Goal: Task Accomplishment & Management: Complete application form

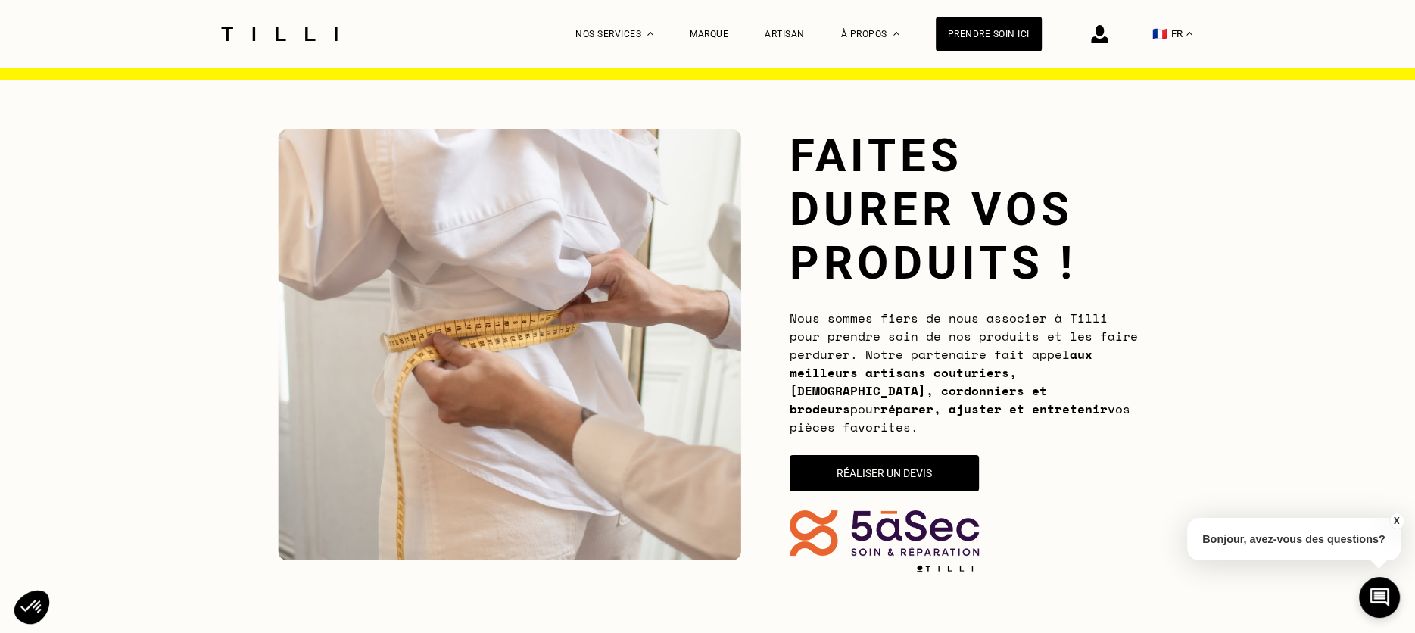
scroll to position [36, 0]
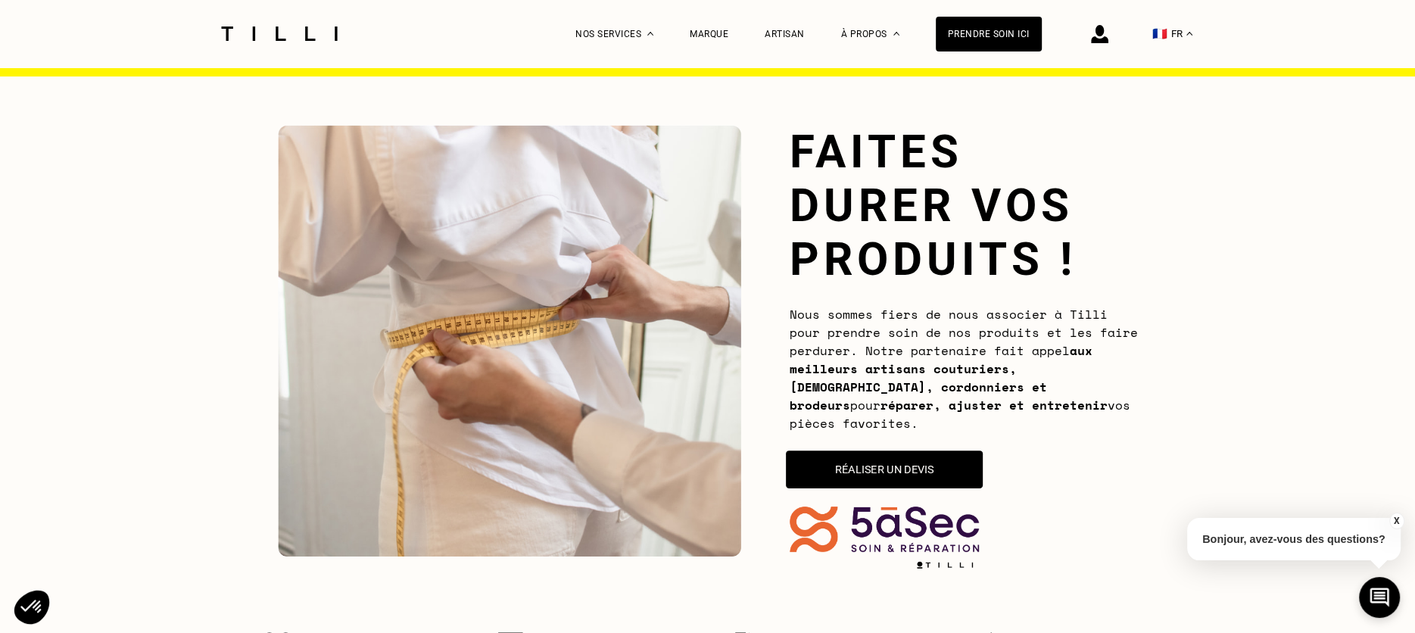
click at [866, 466] on button "Réaliser un devis" at bounding box center [884, 470] width 197 height 38
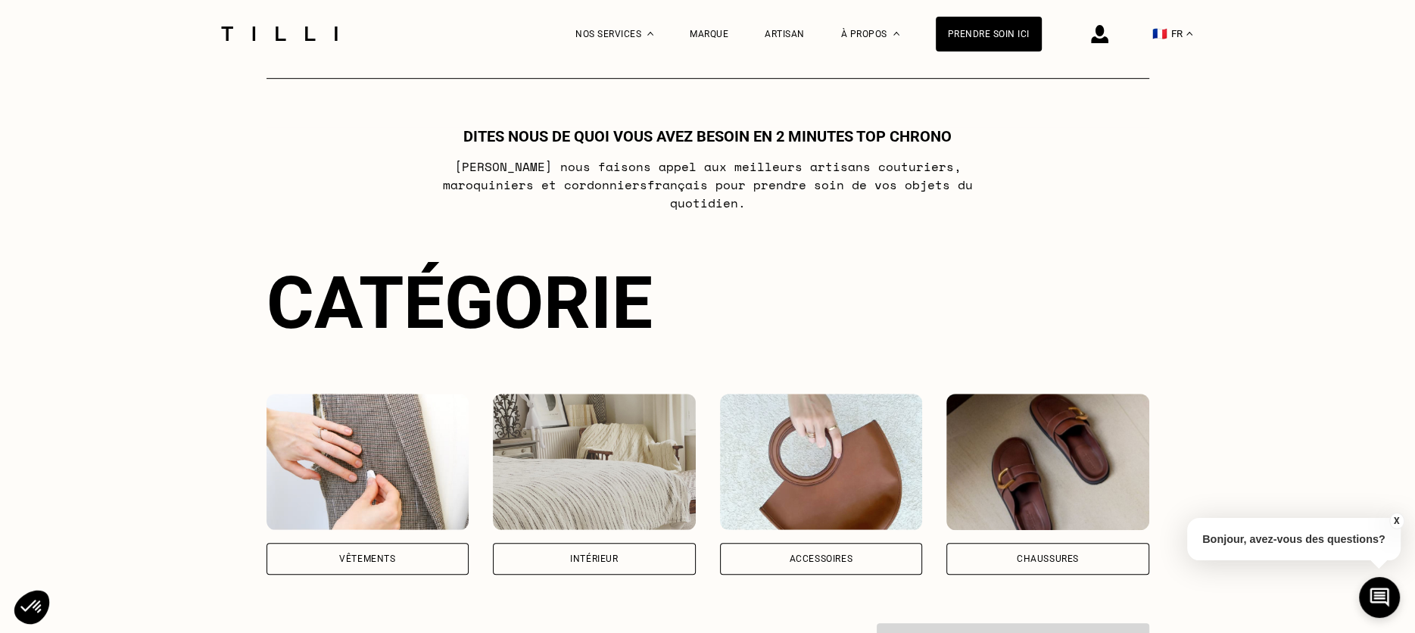
click at [397, 457] on img at bounding box center [368, 462] width 203 height 136
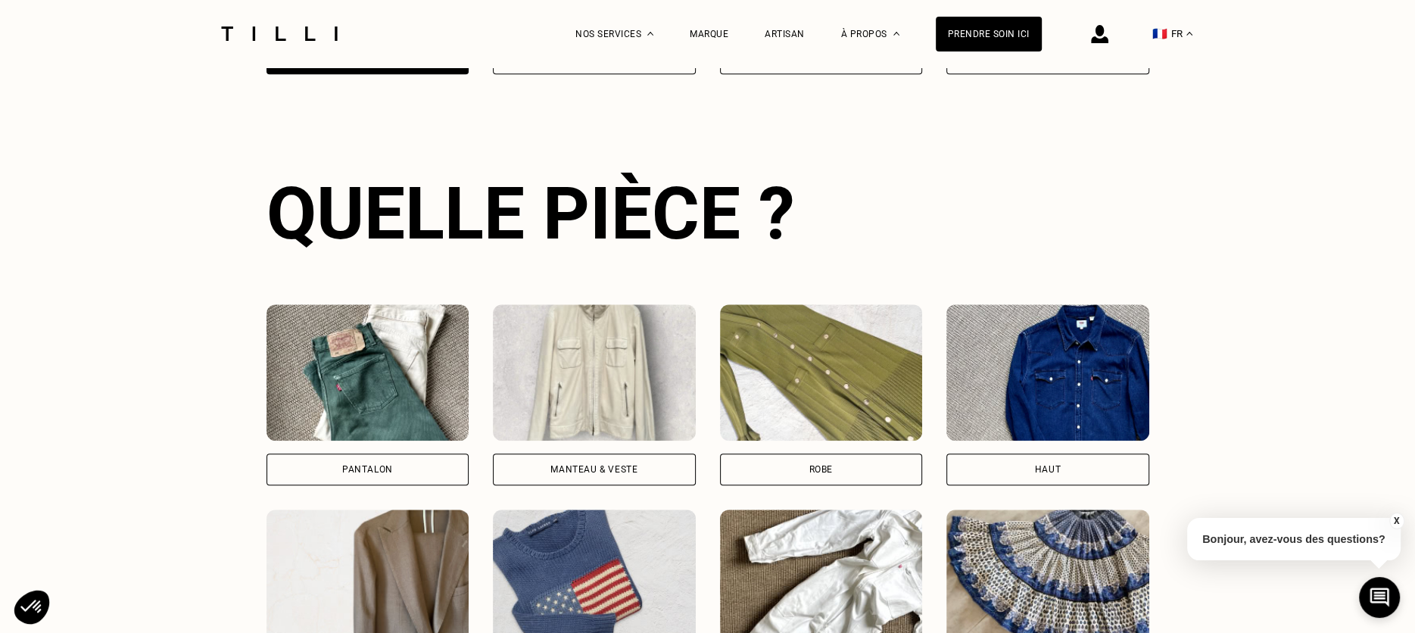
click at [375, 367] on img at bounding box center [368, 372] width 203 height 136
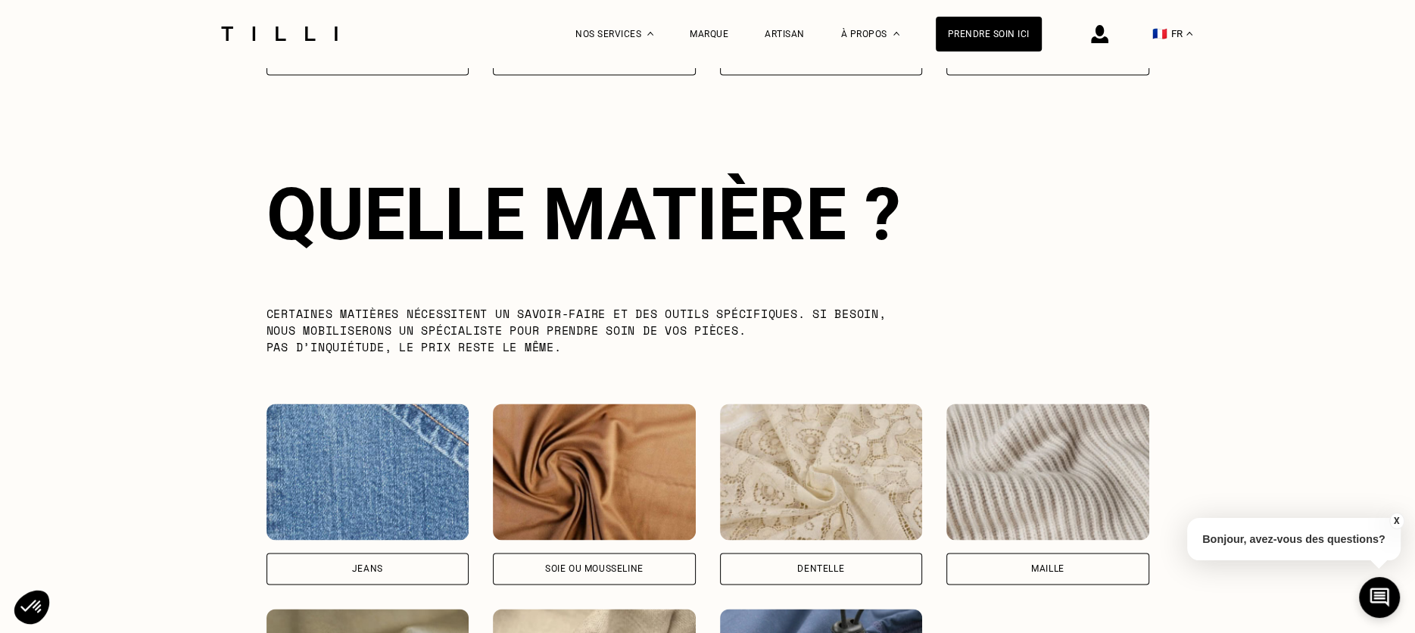
scroll to position [2144, 0]
click at [338, 447] on img at bounding box center [368, 472] width 203 height 136
select select "FR"
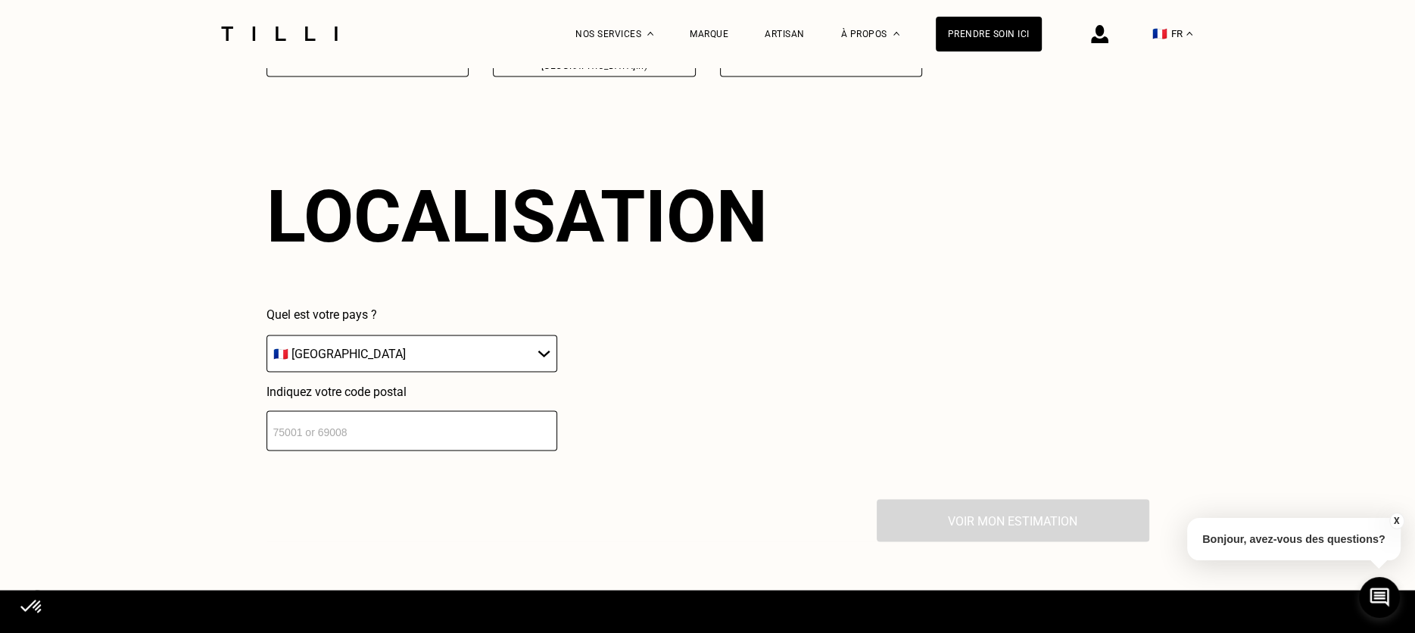
scroll to position [2859, 0]
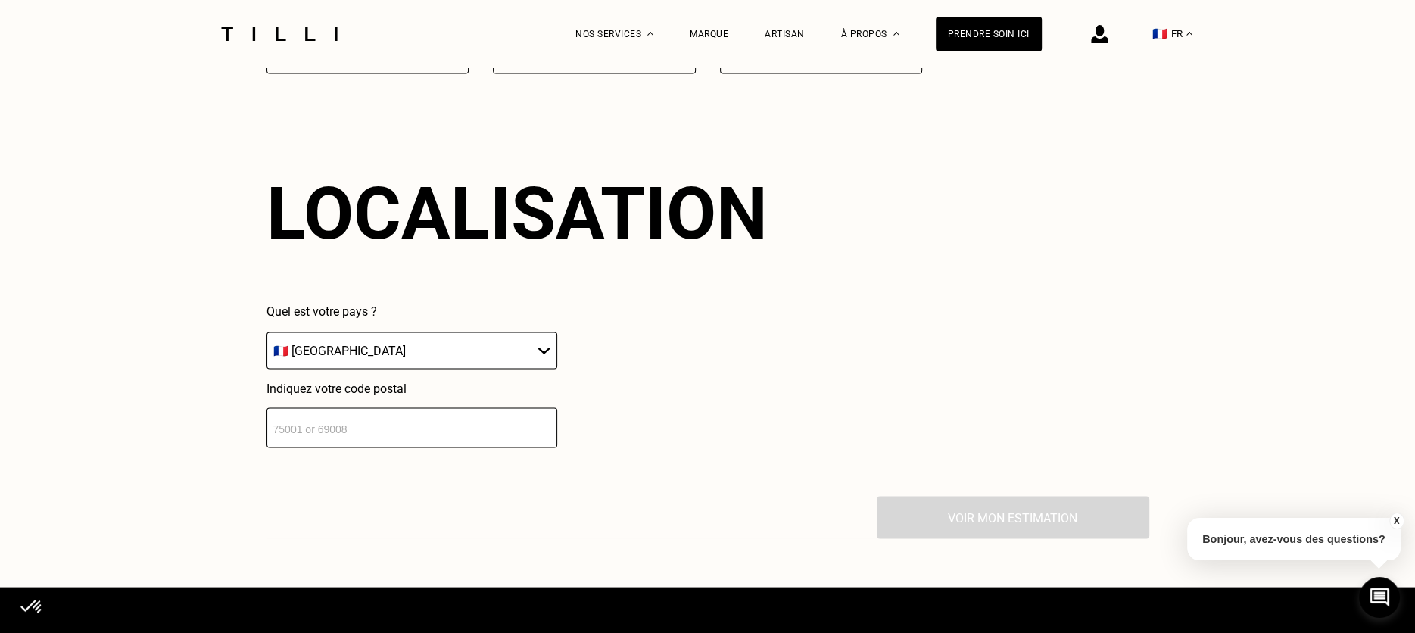
click at [365, 413] on input "number" at bounding box center [412, 428] width 291 height 40
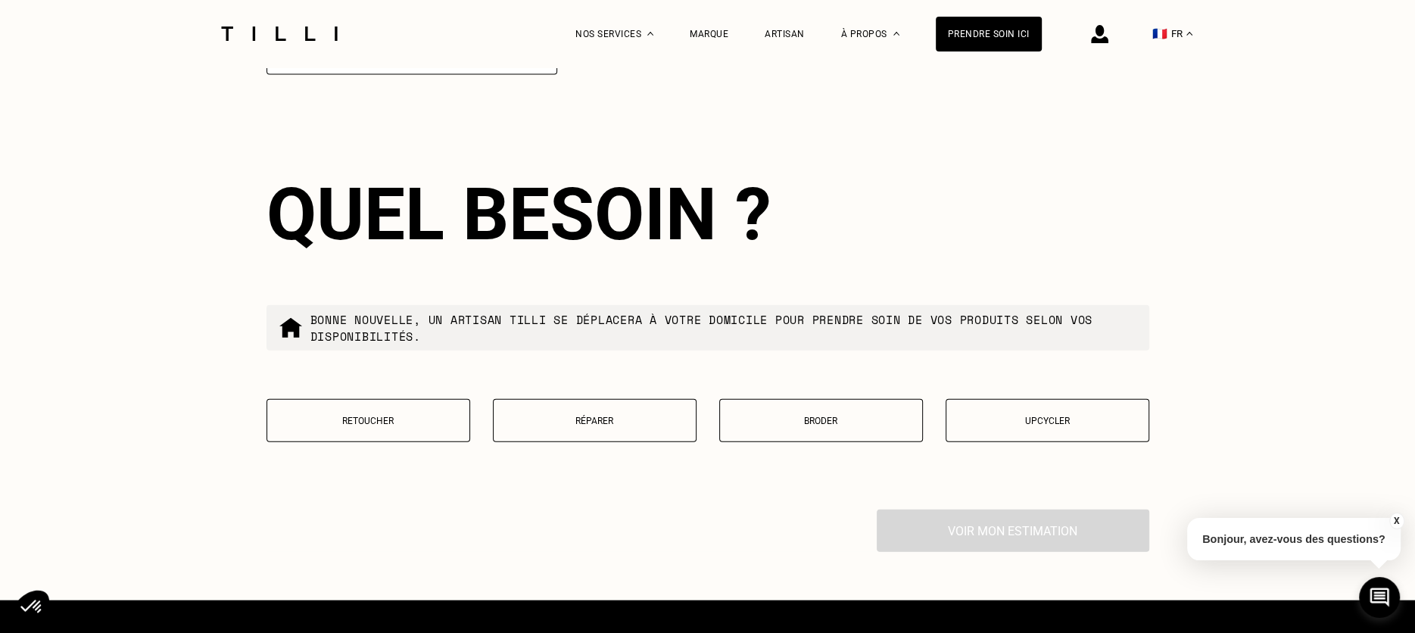
type input "75009"
click at [607, 416] on p "Réparer" at bounding box center [594, 421] width 187 height 11
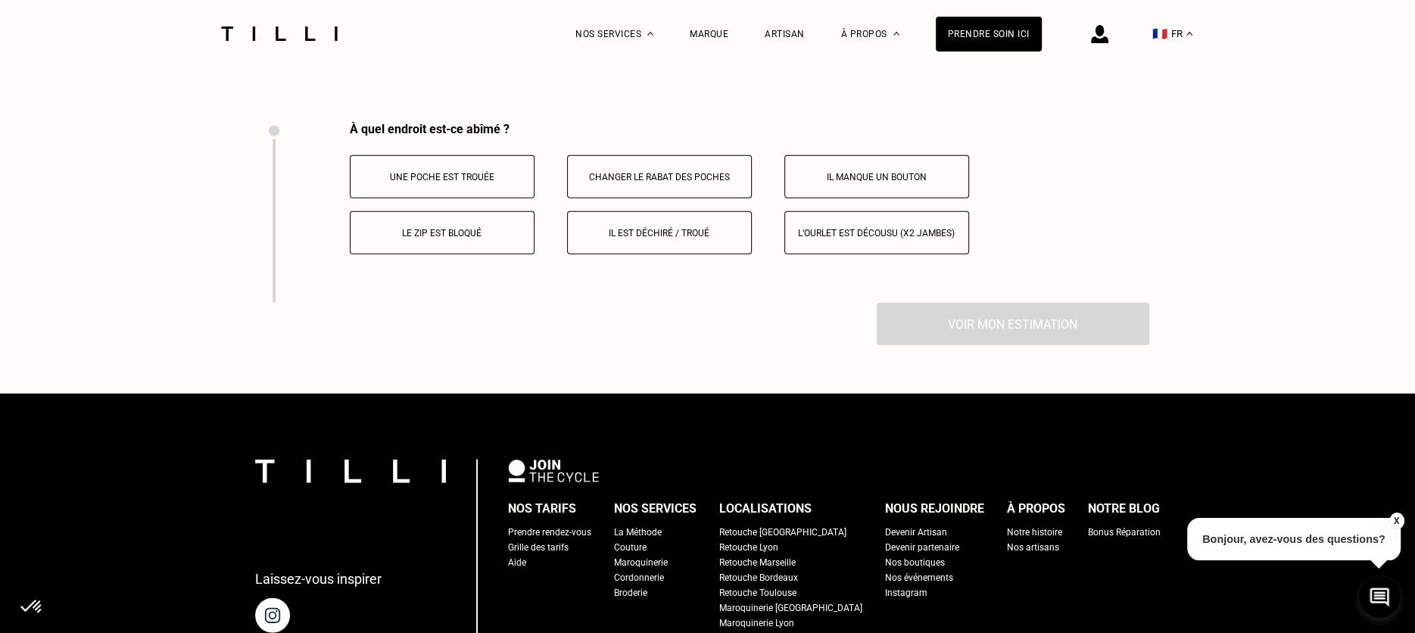
click at [445, 228] on p "Le zip est bloqué" at bounding box center [442, 233] width 168 height 11
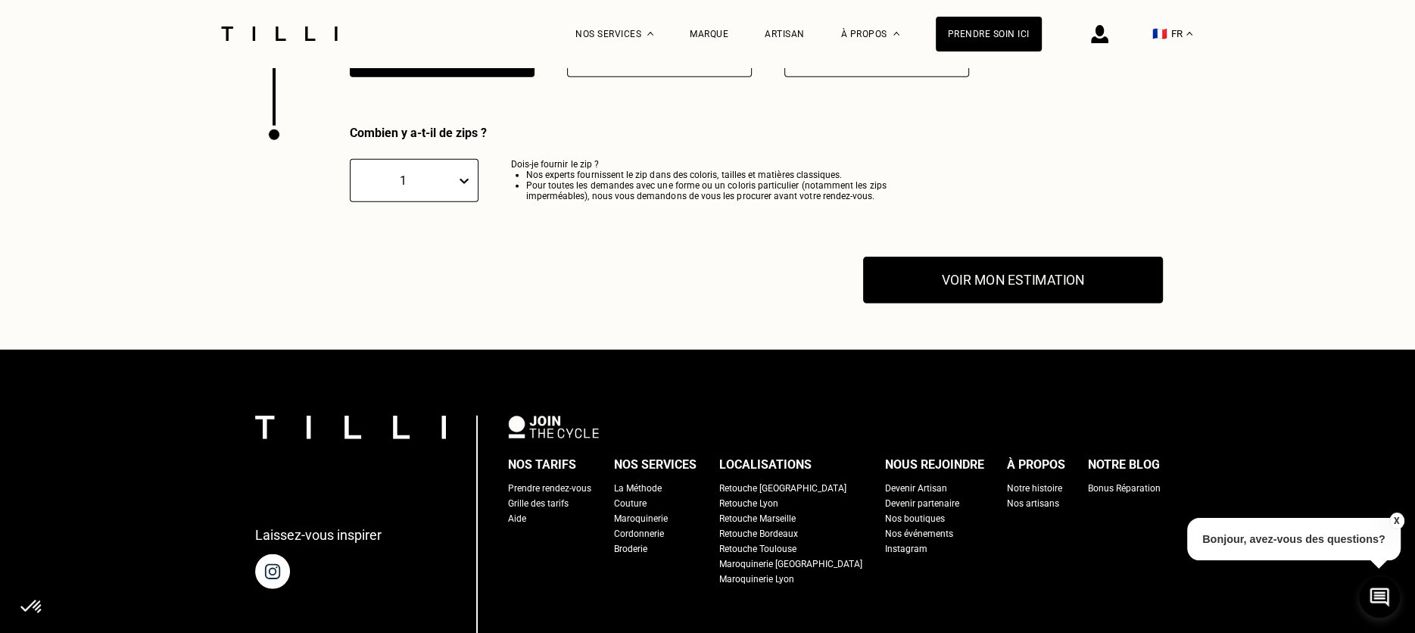
scroll to position [3802, 0]
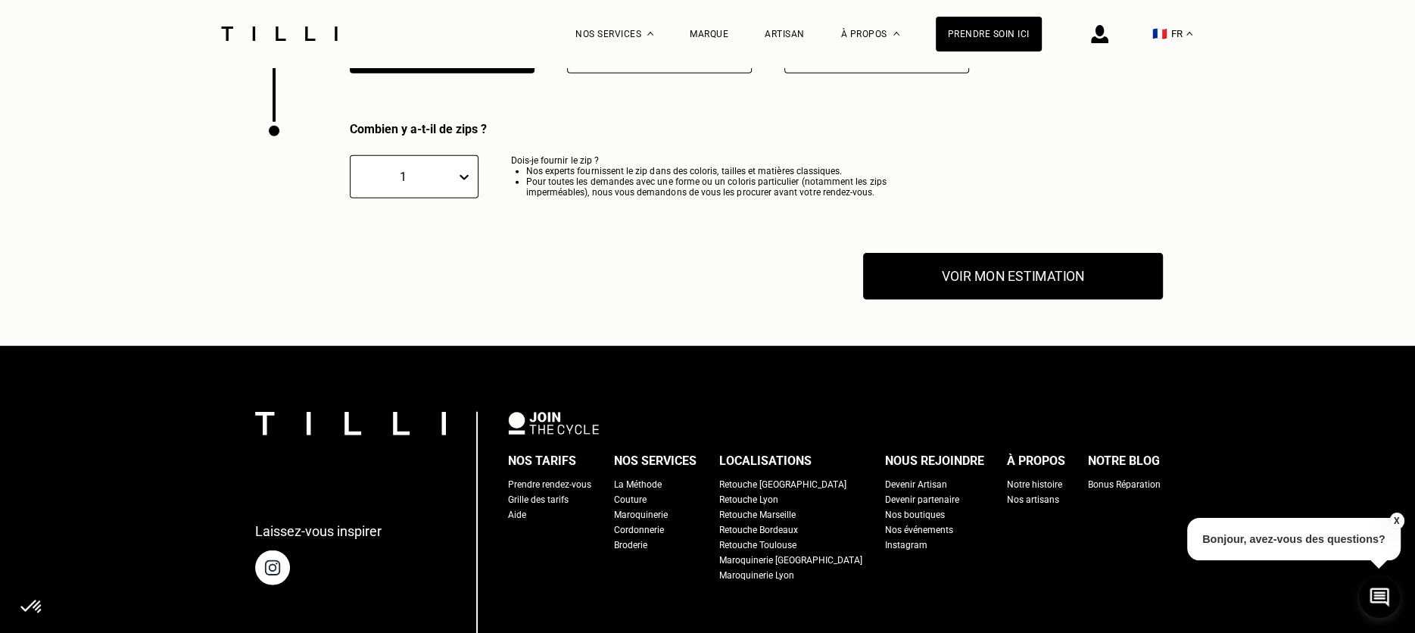
click at [962, 253] on button "Voir mon estimation" at bounding box center [1013, 276] width 300 height 47
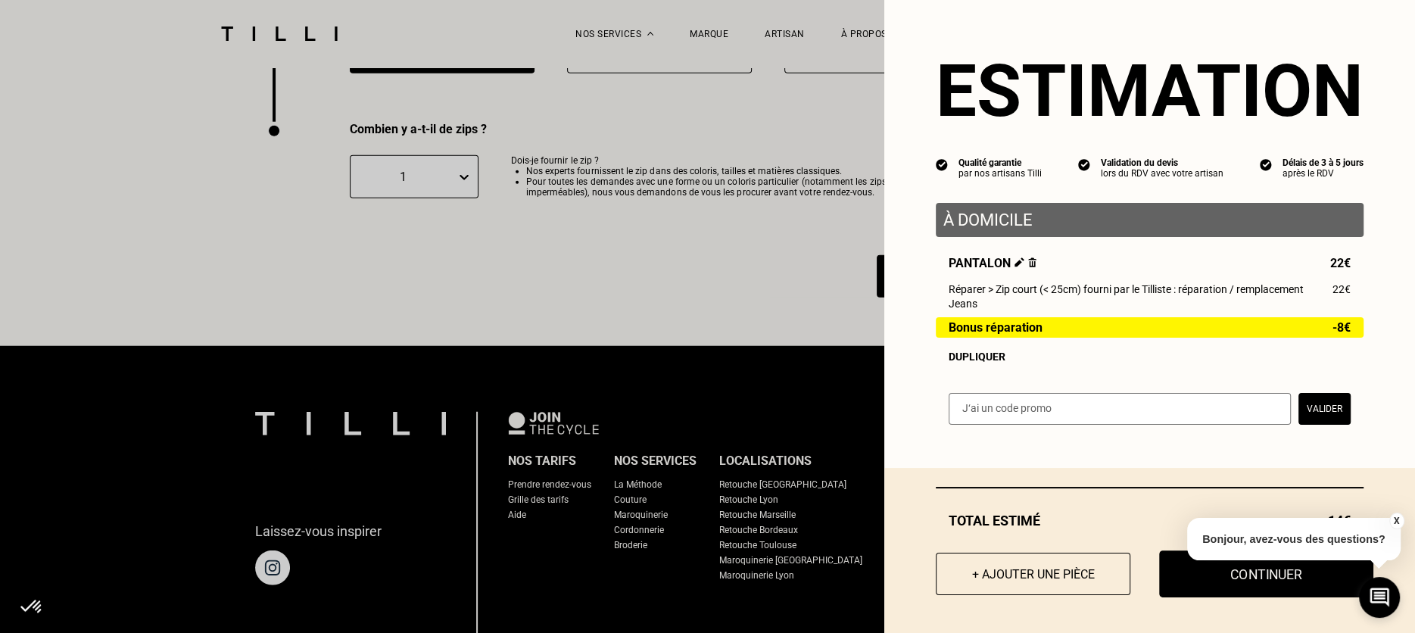
click at [1195, 575] on button "Continuer" at bounding box center [1266, 574] width 214 height 47
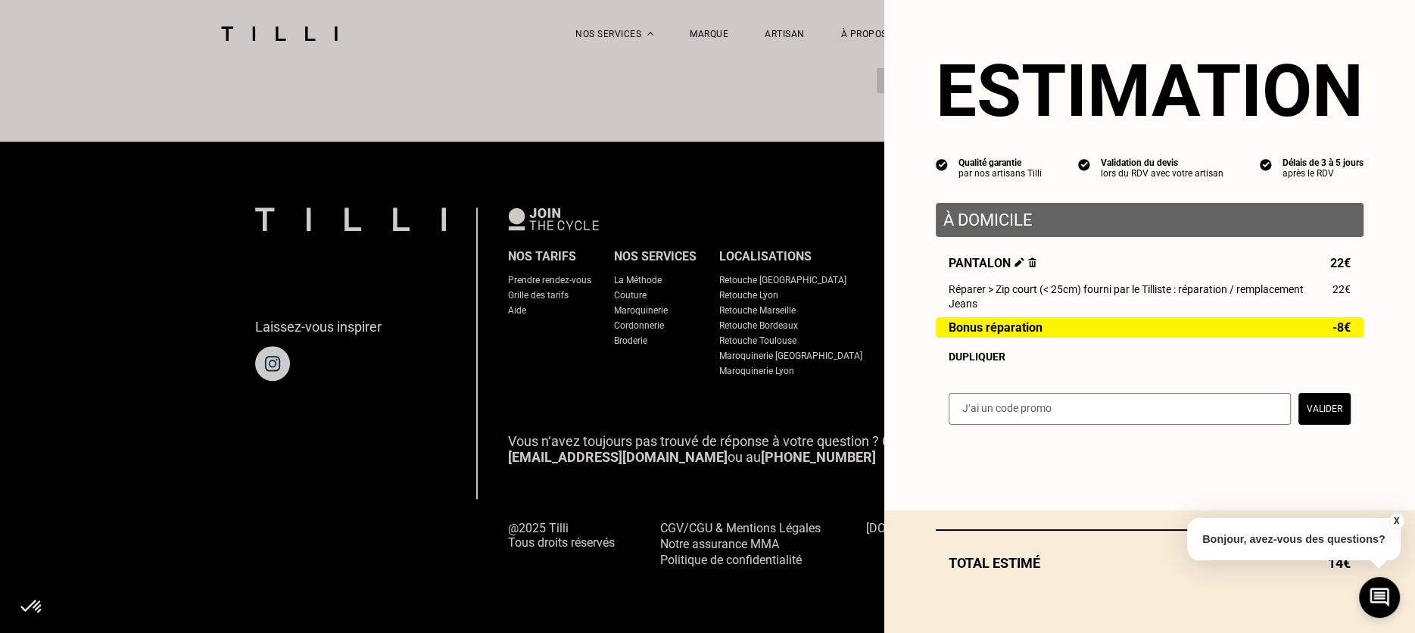
scroll to position [1366, 0]
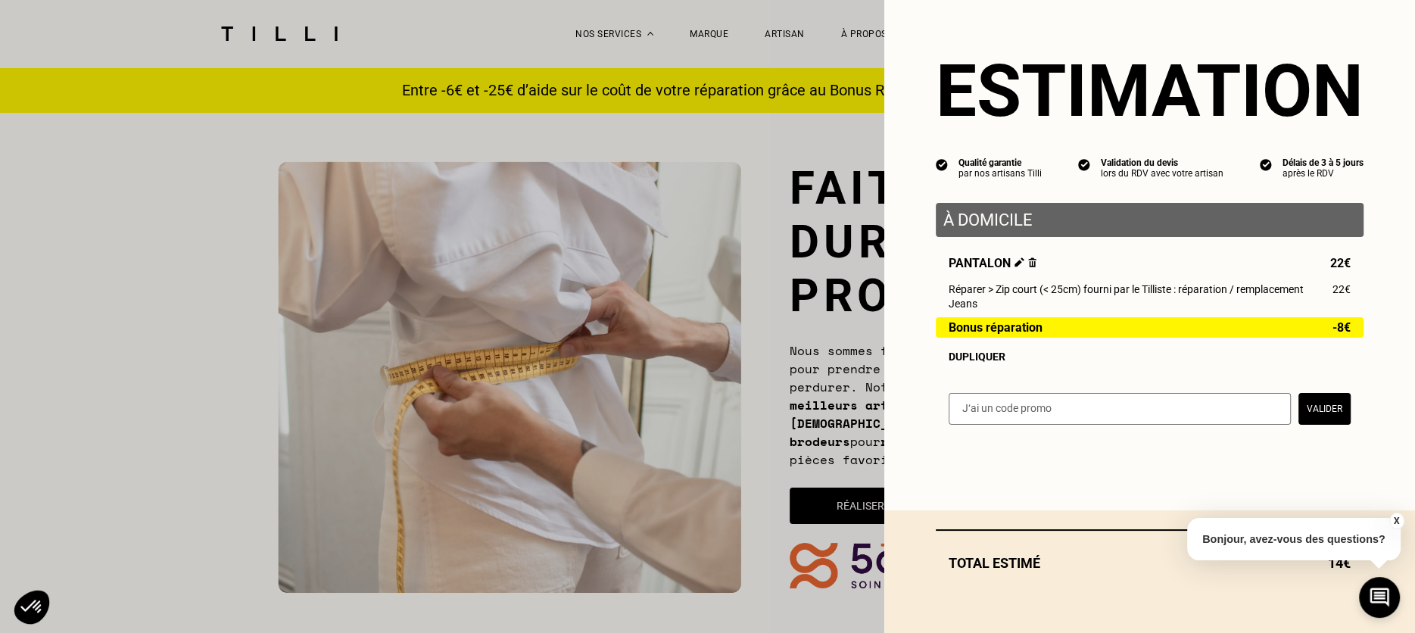
select select "FR"
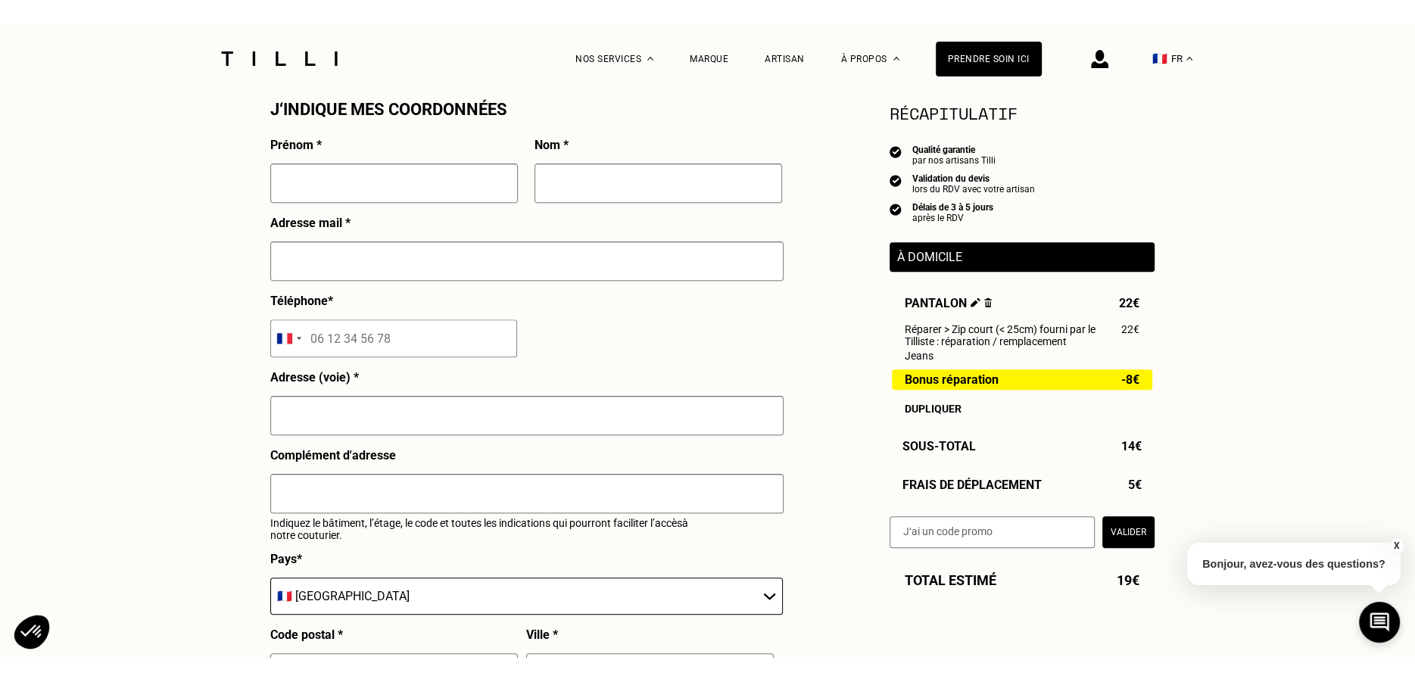
scroll to position [1398, 0]
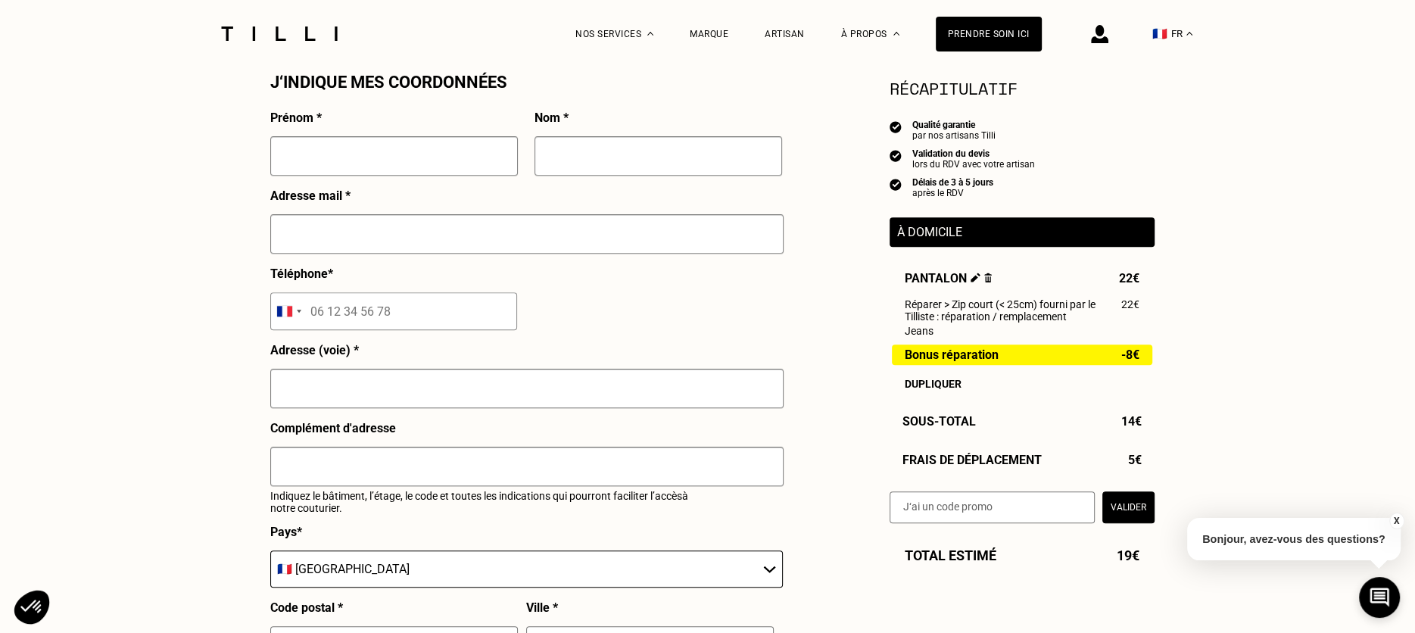
drag, startPoint x: 898, startPoint y: 440, endPoint x: 1002, endPoint y: 439, distance: 103.7
click at [1002, 439] on div "Récapitulatif Qualité garantie par nos artisans Tilli Validation du devis lors …" at bounding box center [1022, 300] width 265 height 448
click at [358, 228] on input "text" at bounding box center [526, 233] width 513 height 39
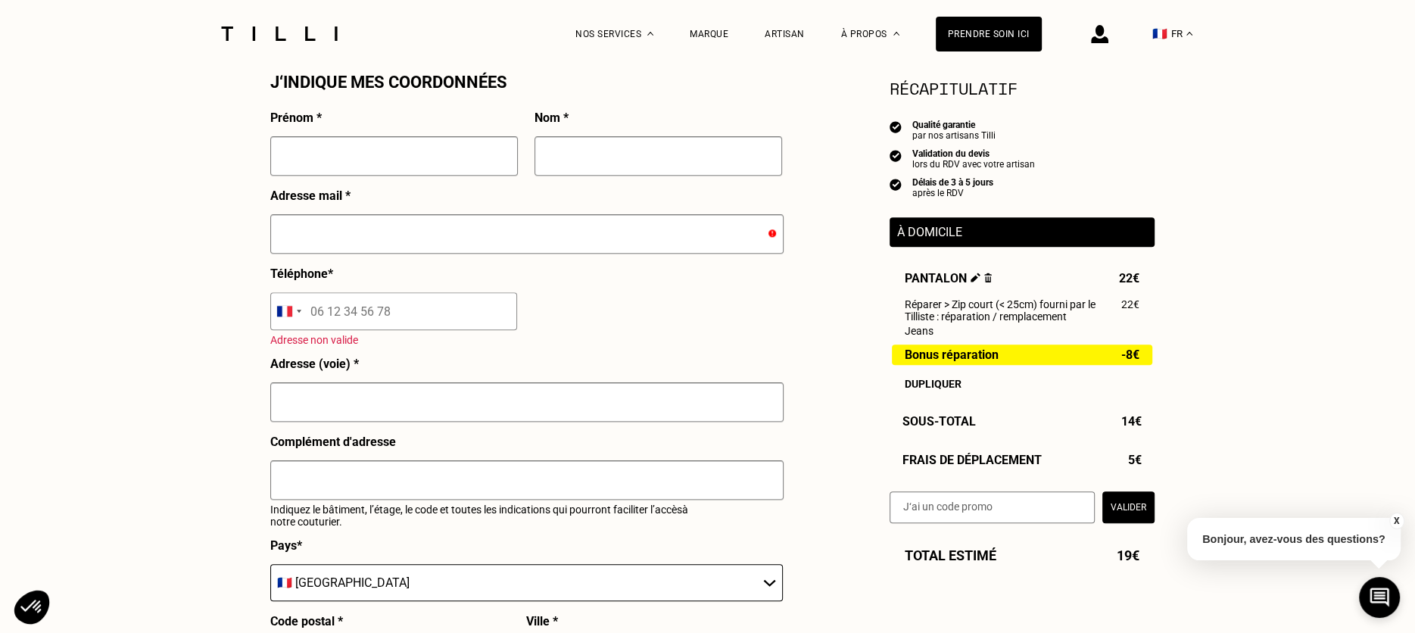
type input "[EMAIL_ADDRESS][DOMAIN_NAME]"
type input "Clémence"
type input "Petit Velasco"
type input "06 42 07 34 11"
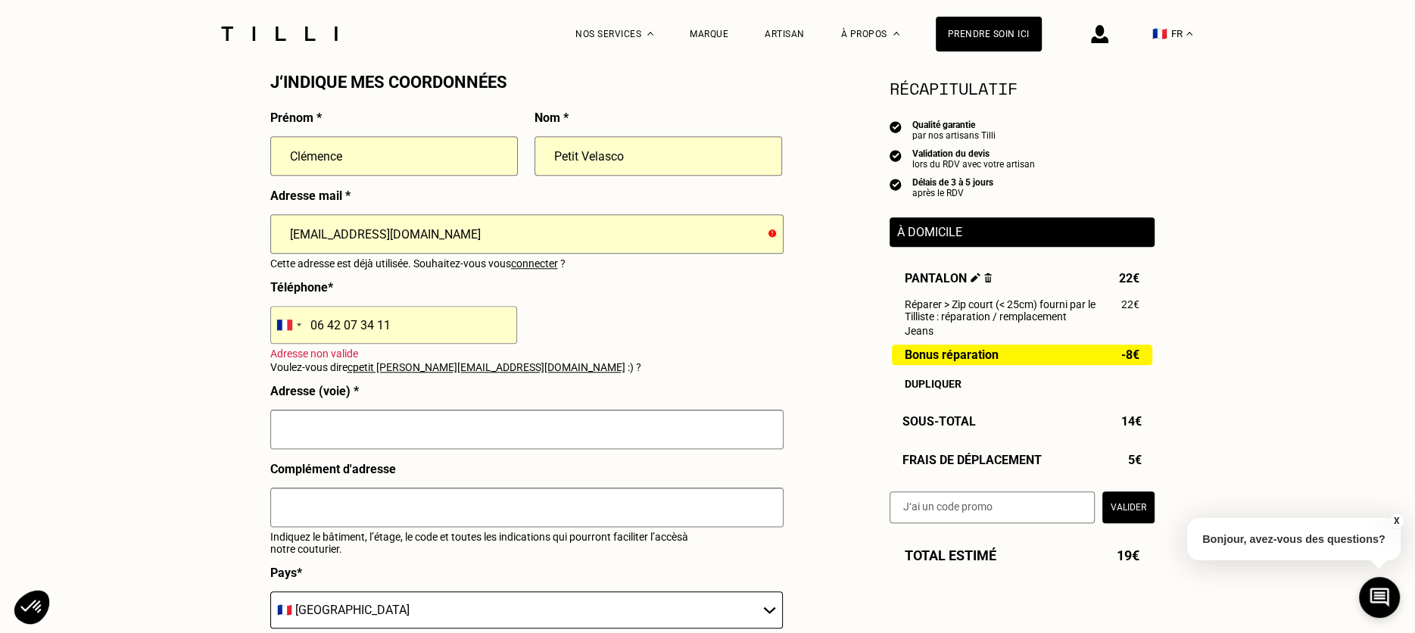
drag, startPoint x: 288, startPoint y: 234, endPoint x: 245, endPoint y: 231, distance: 43.3
click at [308, 227] on input "[EMAIL_ADDRESS][DOMAIN_NAME]" at bounding box center [526, 233] width 513 height 39
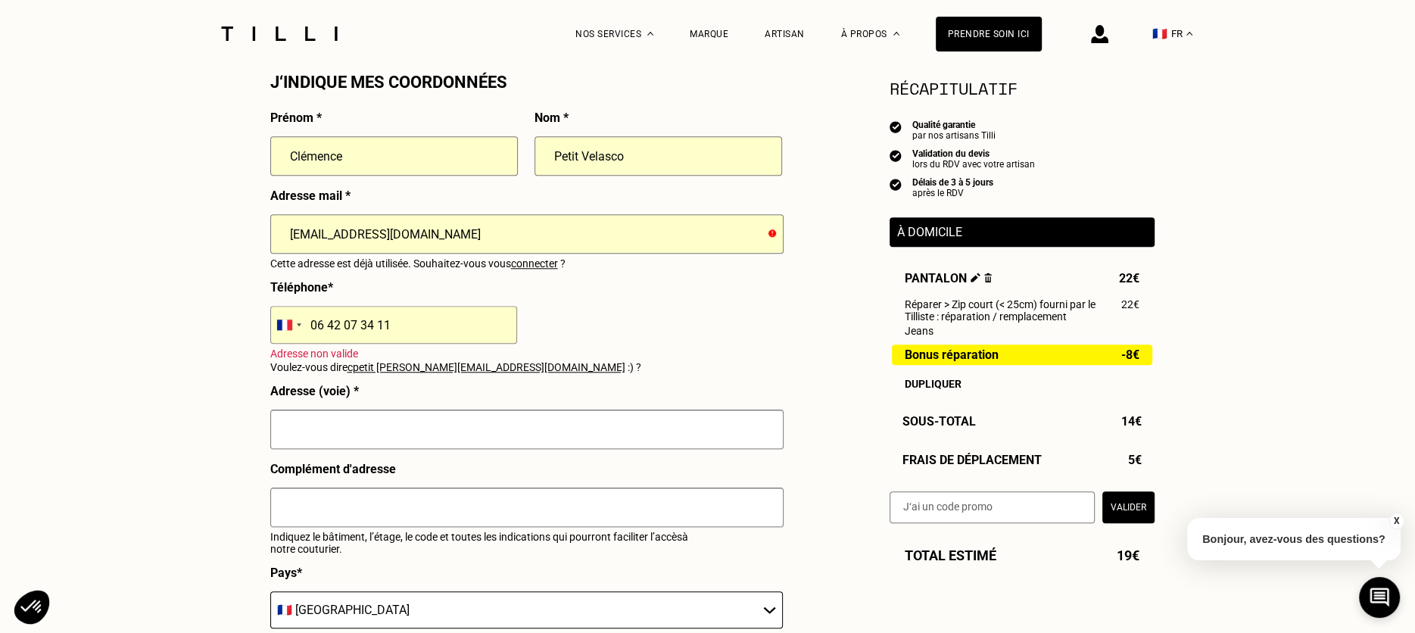
click at [308, 227] on input "[EMAIL_ADDRESS][DOMAIN_NAME]" at bounding box center [526, 233] width 513 height 39
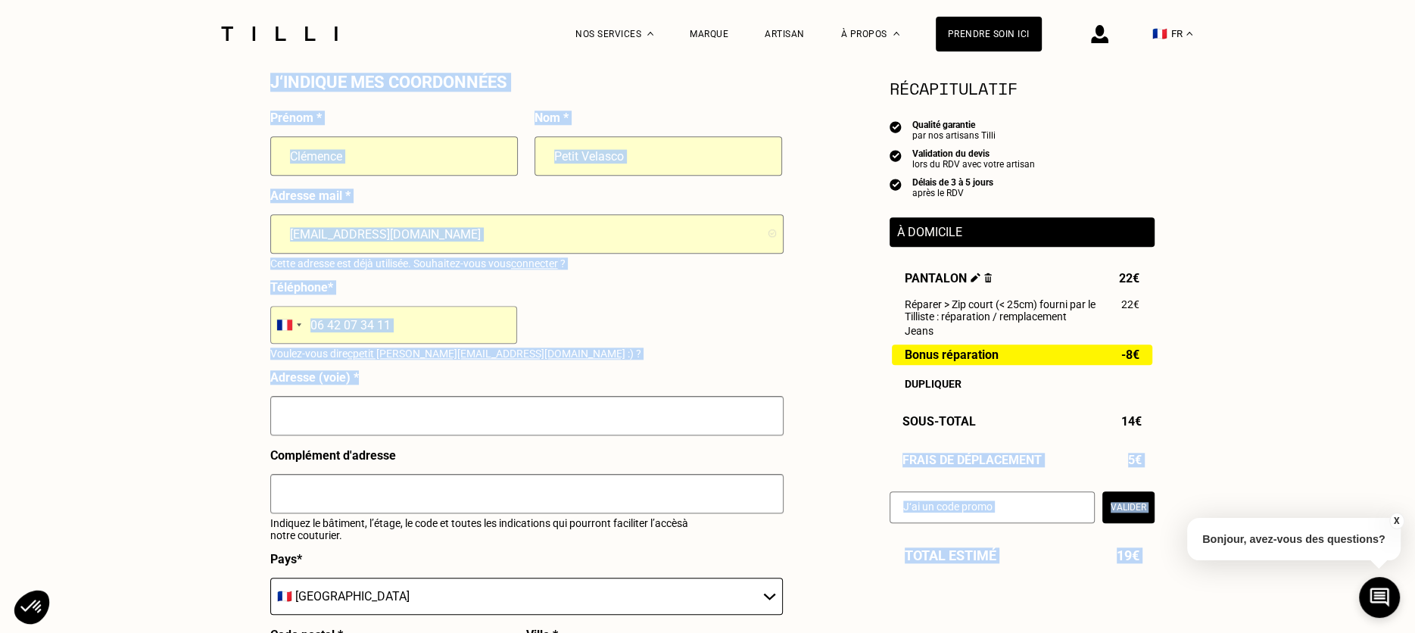
drag, startPoint x: 906, startPoint y: 438, endPoint x: 1159, endPoint y: 438, distance: 252.9
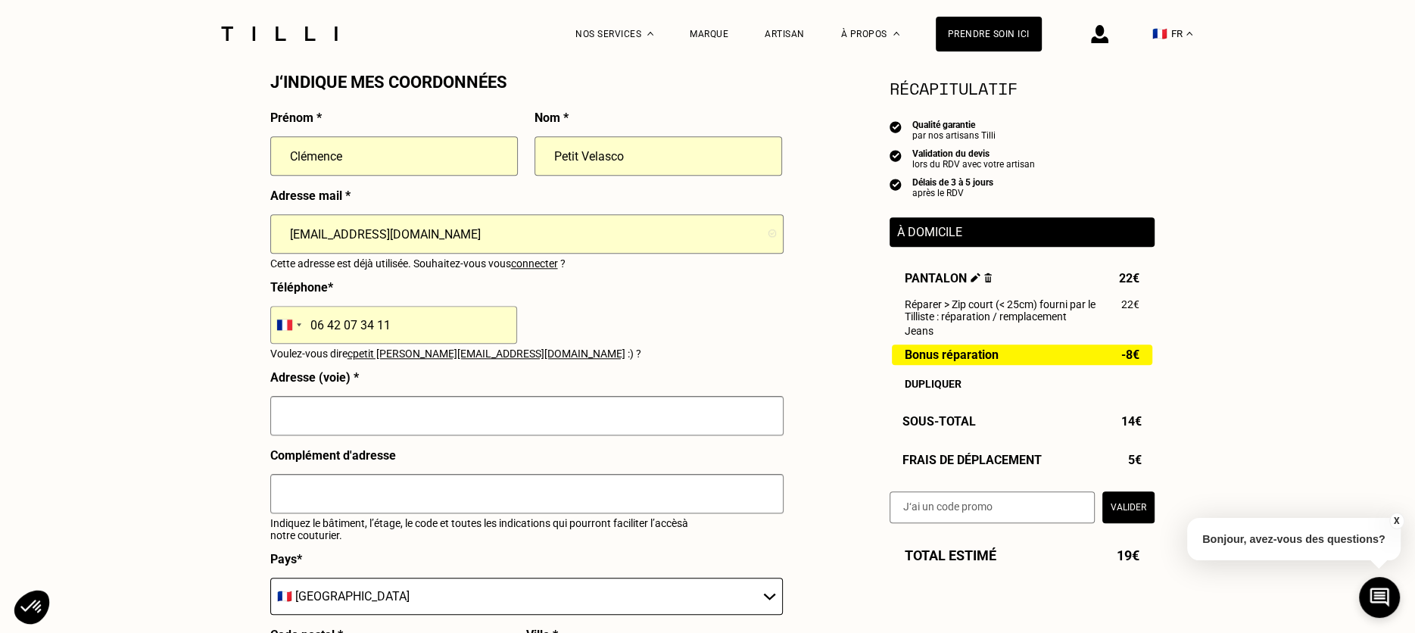
click at [1397, 516] on button "X" at bounding box center [1396, 521] width 15 height 17
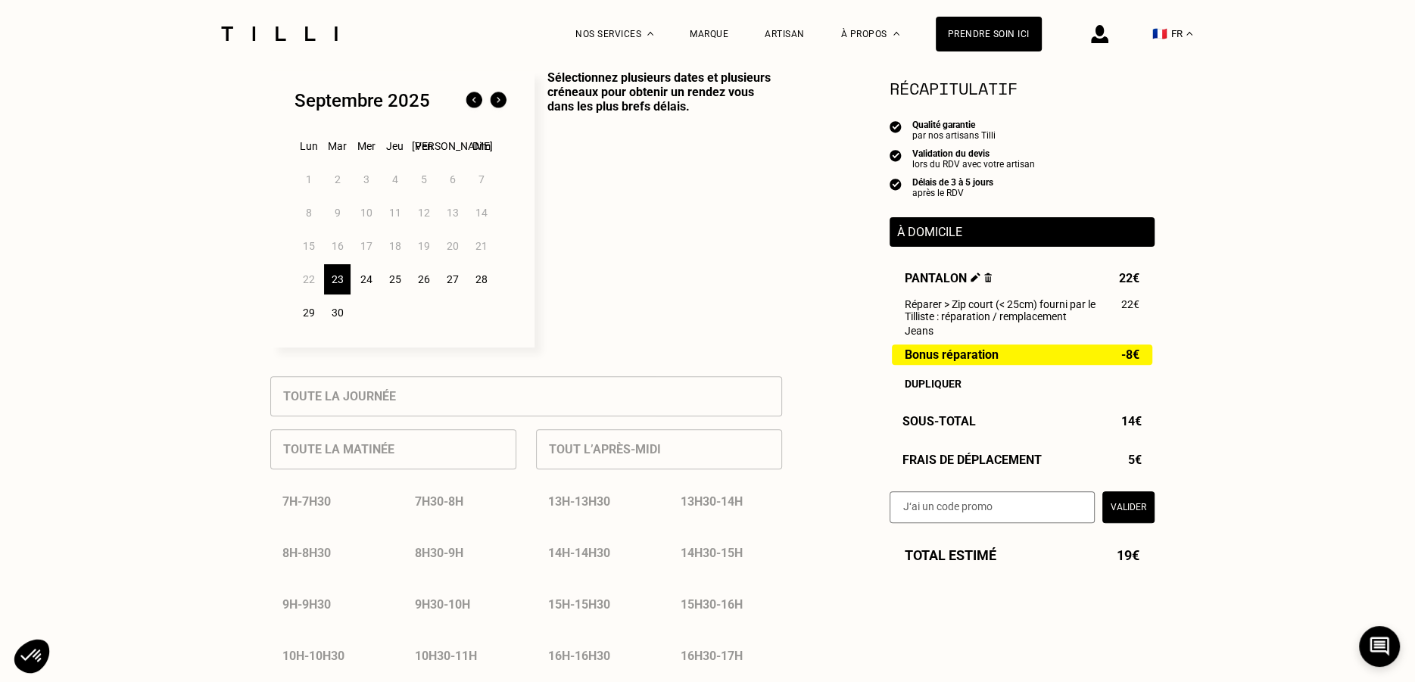
scroll to position [0, 0]
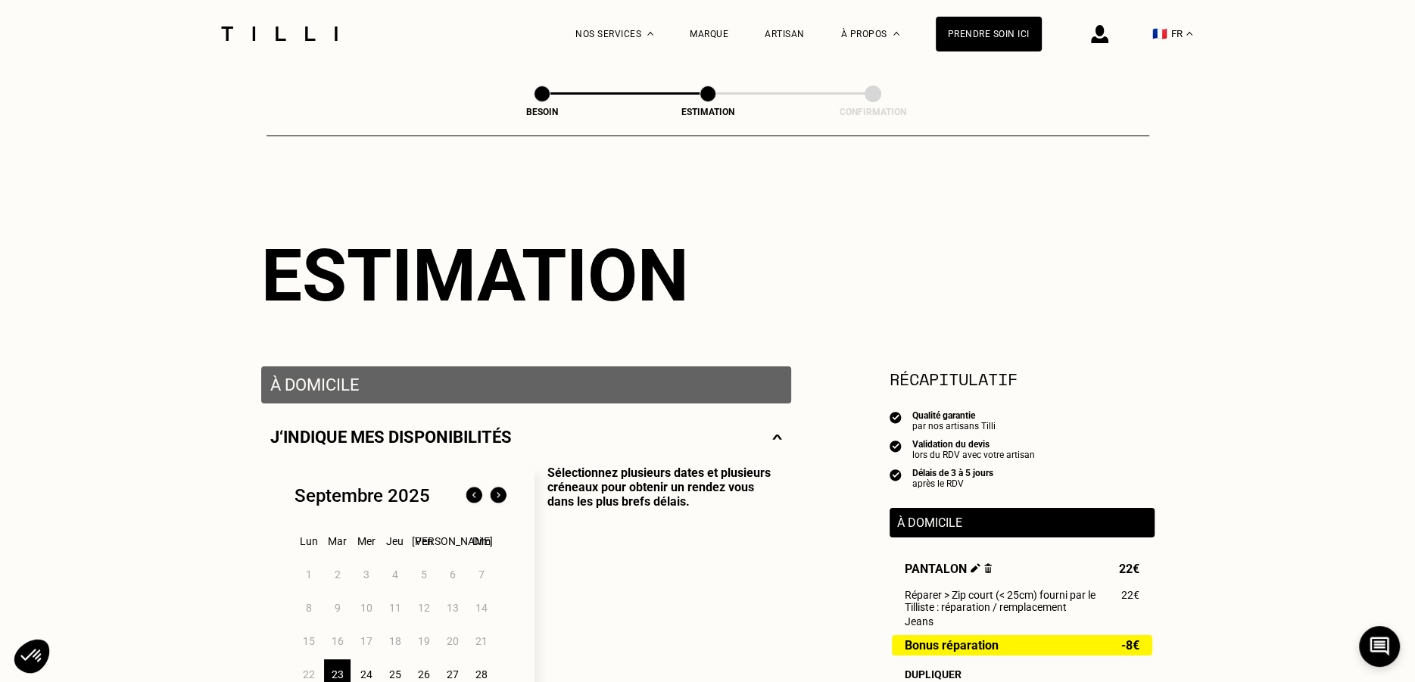
click at [537, 92] on span at bounding box center [542, 94] width 17 height 17
select select "FR"
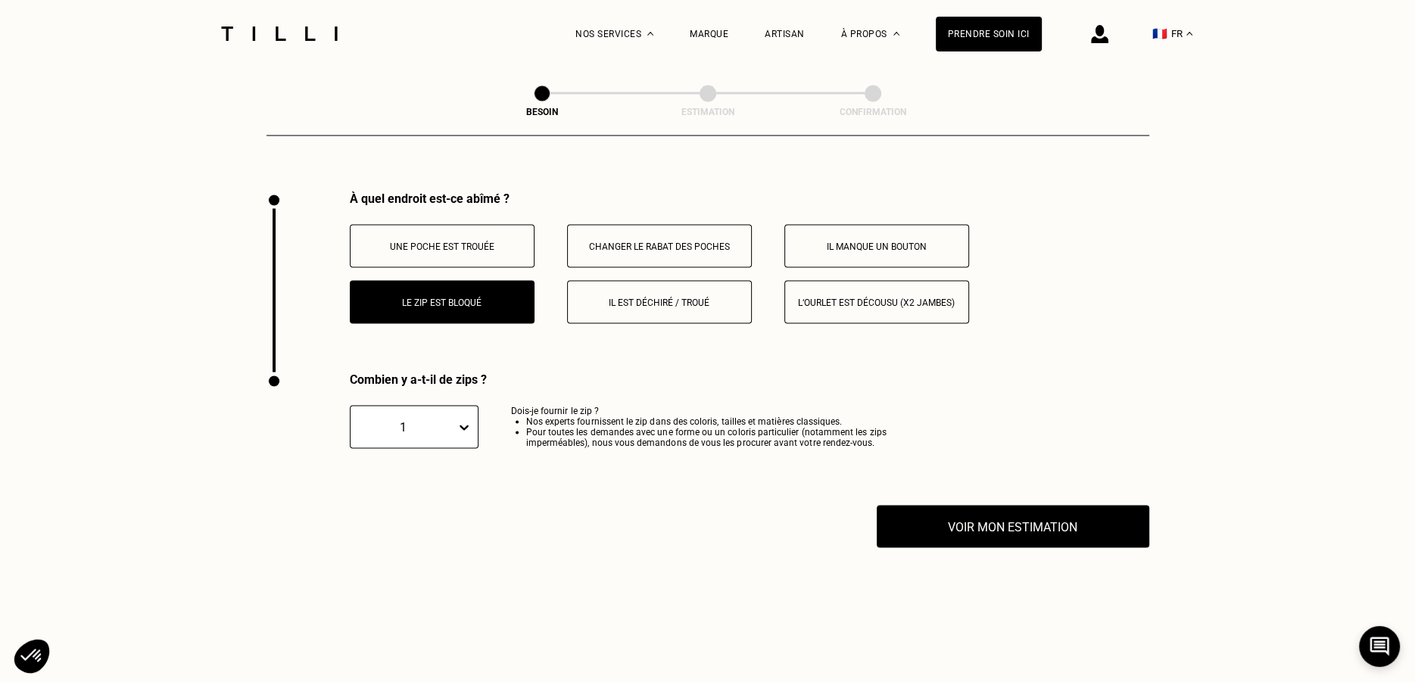
scroll to position [2789, 0]
